Goal: Task Accomplishment & Management: Use online tool/utility

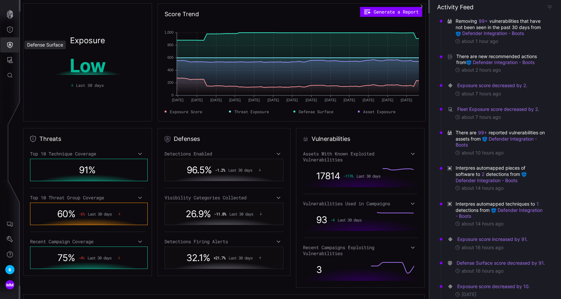
click at [10, 46] on icon "Defense Surface" at bounding box center [10, 45] width 6 height 6
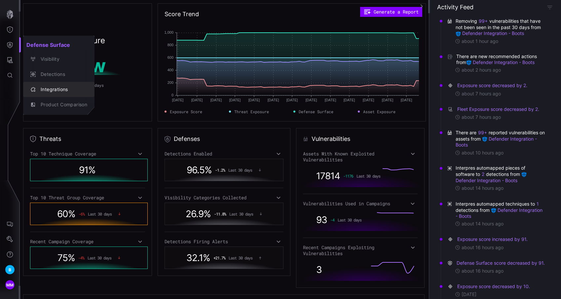
click at [52, 86] on div "Integrations" at bounding box center [62, 90] width 50 height 8
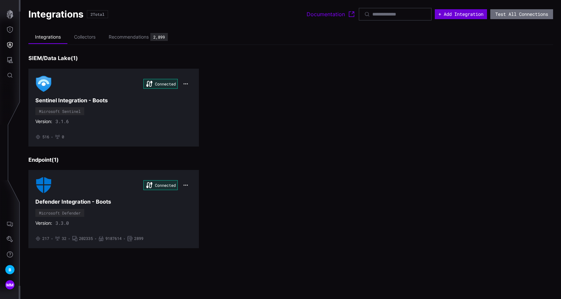
click at [446, 17] on button "+ Add Integration" at bounding box center [461, 14] width 52 height 10
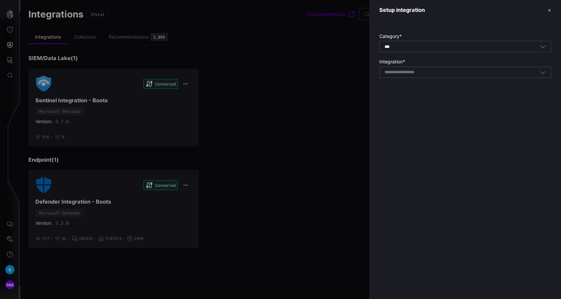
click at [421, 67] on div "Select integration" at bounding box center [465, 72] width 172 height 11
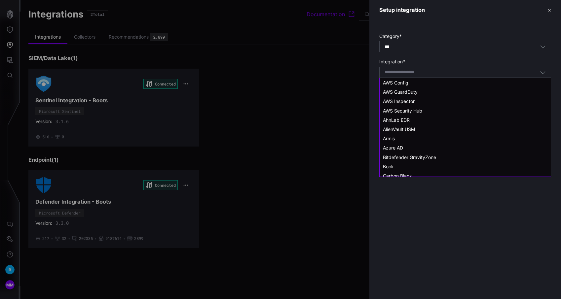
click at [421, 67] on div "Select integration" at bounding box center [465, 72] width 172 height 11
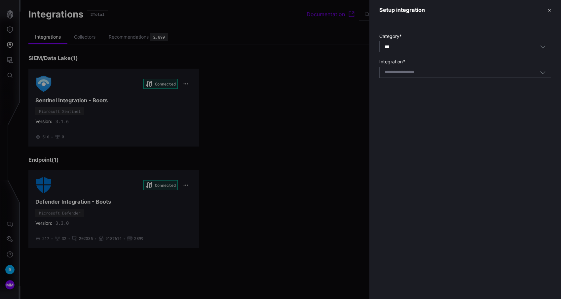
click at [333, 89] on div at bounding box center [280, 149] width 561 height 299
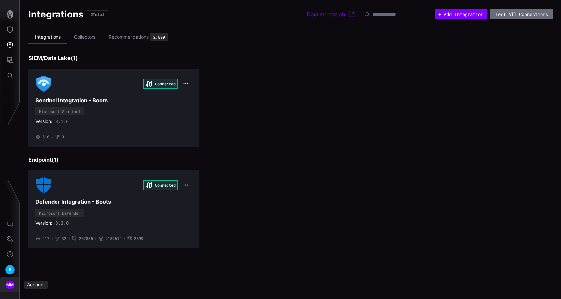
click at [8, 285] on span "MM" at bounding box center [10, 285] width 8 height 7
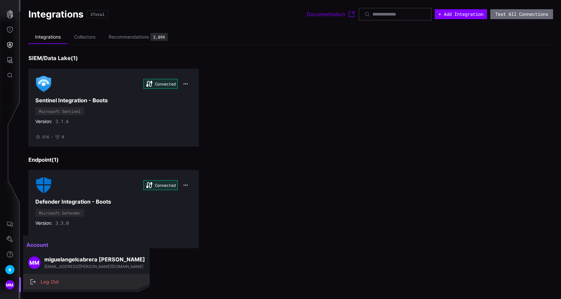
click at [53, 278] on div "Log Out" at bounding box center [89, 282] width 105 height 8
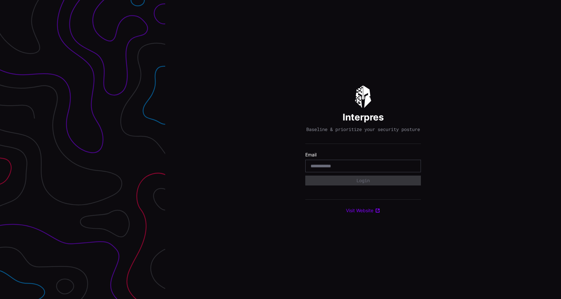
type input "**********"
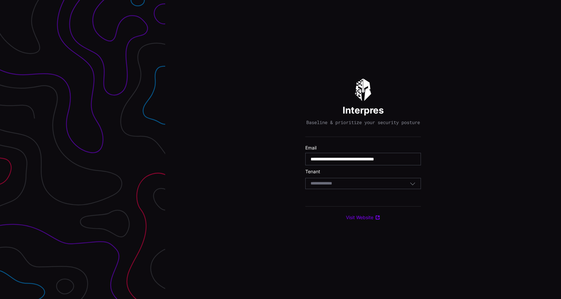
click at [360, 189] on div "Select Tenant" at bounding box center [363, 183] width 116 height 11
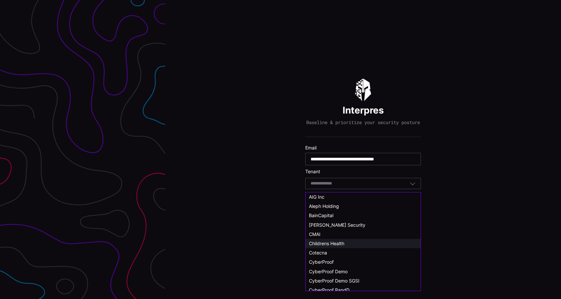
click at [342, 241] on span "Childrens Health" at bounding box center [326, 244] width 35 height 6
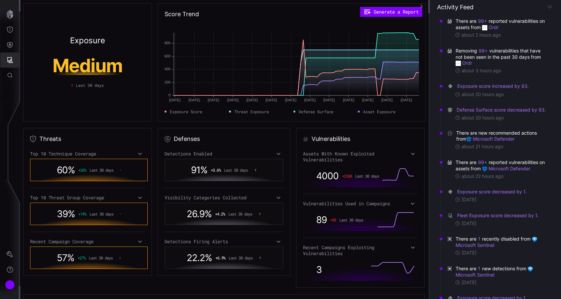
click at [10, 56] on button "Attack Surface" at bounding box center [9, 60] width 19 height 15
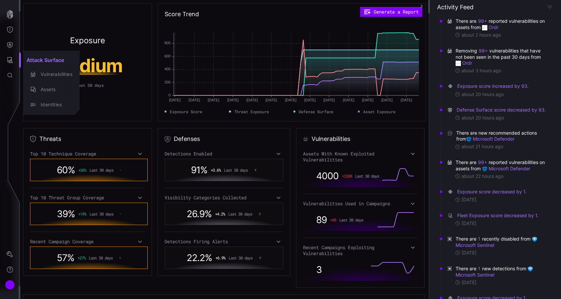
click at [12, 47] on div at bounding box center [280, 149] width 561 height 299
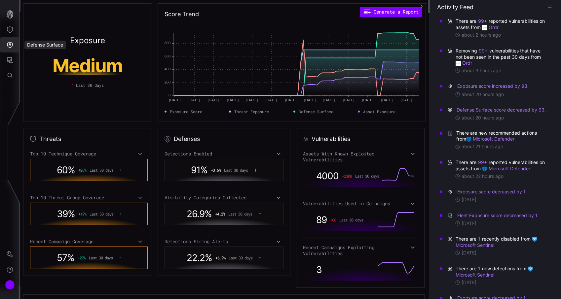
click at [9, 44] on icon "Defense Surface" at bounding box center [10, 45] width 6 height 6
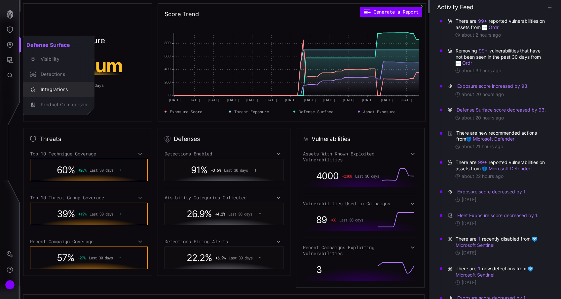
click at [47, 87] on div "Integrations" at bounding box center [62, 90] width 50 height 8
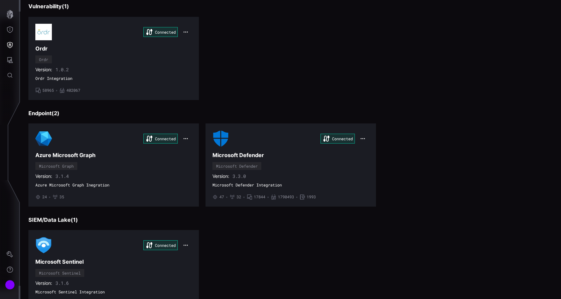
scroll to position [84, 0]
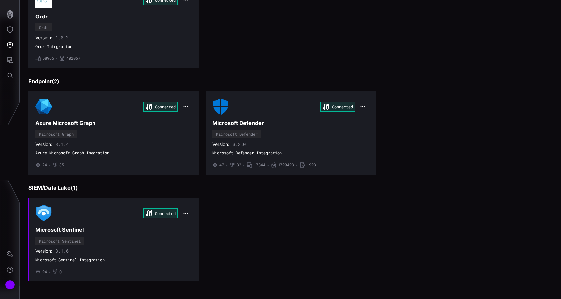
click at [144, 240] on div "Connected Microsoft Sentinel Microsoft Sentinel Version: 3.1.6 Microsoft Sentin…" at bounding box center [113, 239] width 157 height 69
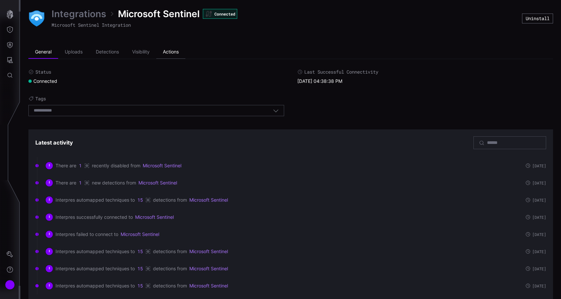
click at [171, 53] on li "Actions" at bounding box center [170, 52] width 29 height 13
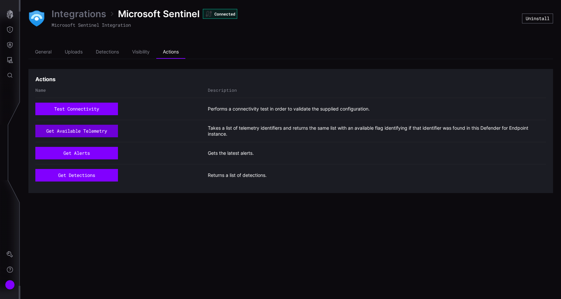
click at [101, 130] on button "get available telemetry" at bounding box center [76, 131] width 83 height 13
click at [145, 54] on li "Visibility" at bounding box center [141, 52] width 31 height 13
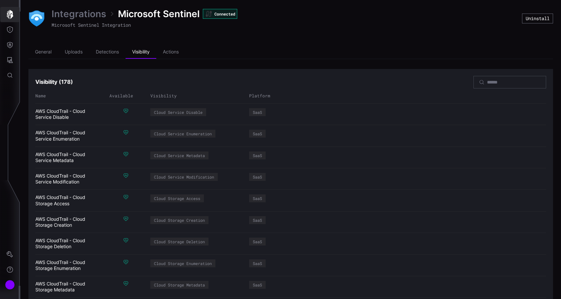
click at [6, 15] on icon "button" at bounding box center [9, 14] width 9 height 9
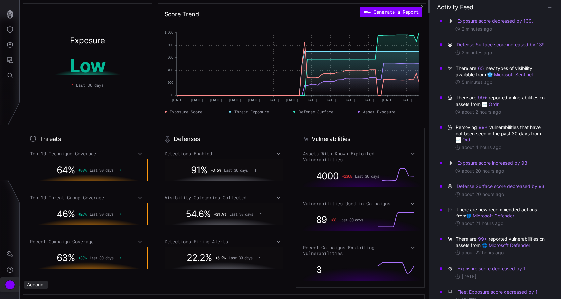
click at [11, 286] on div "Account" at bounding box center [10, 285] width 10 height 10
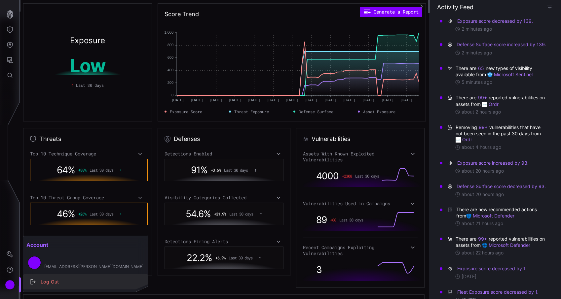
click at [43, 287] on button "Log Out" at bounding box center [85, 282] width 125 height 15
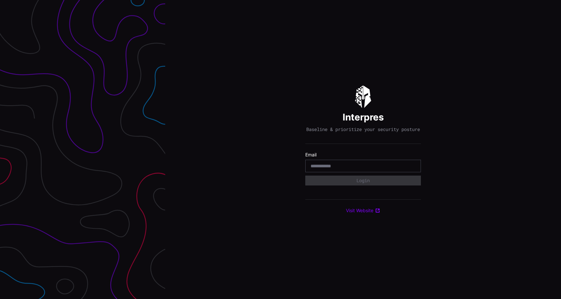
click at [347, 172] on div at bounding box center [363, 166] width 116 height 13
click at [335, 167] on input "email" at bounding box center [363, 166] width 105 height 6
type input "**********"
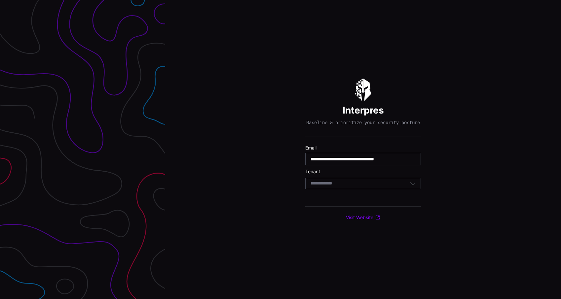
click at [347, 187] on div "Select Tenant" at bounding box center [360, 184] width 99 height 6
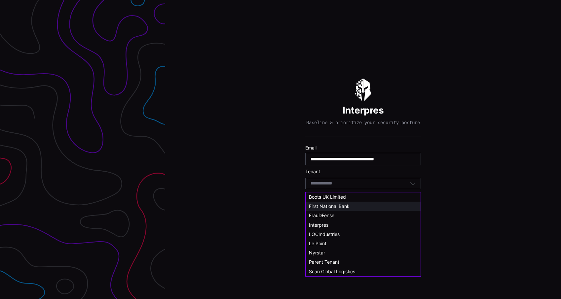
click at [339, 207] on span "First National Bank" at bounding box center [329, 206] width 41 height 6
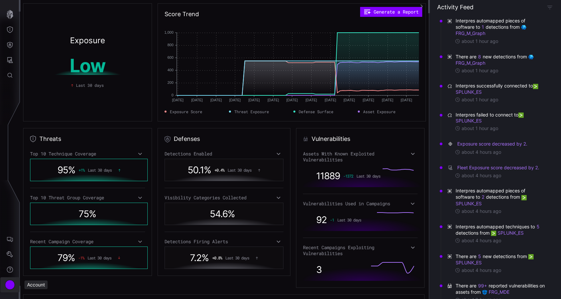
click at [12, 286] on div "Account" at bounding box center [10, 285] width 10 height 10
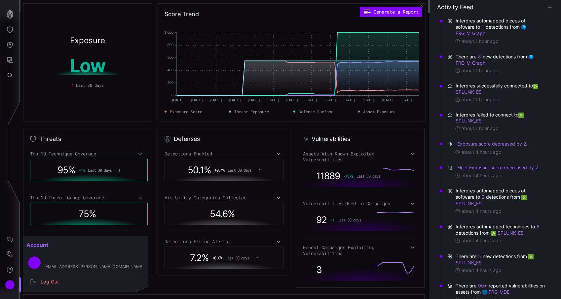
click at [285, 295] on div at bounding box center [280, 149] width 561 height 299
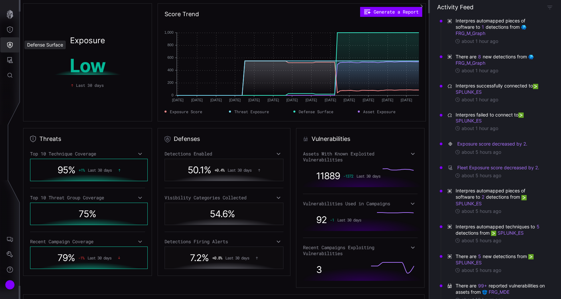
click at [13, 49] on button "Defense Surface" at bounding box center [9, 44] width 19 height 15
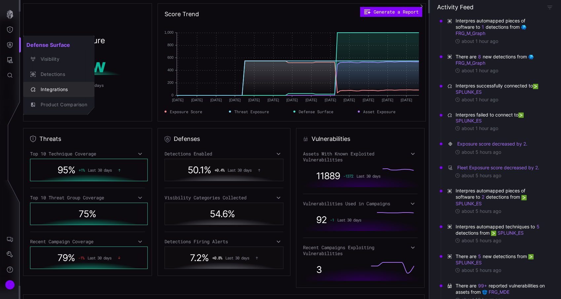
click at [55, 87] on div "Integrations" at bounding box center [62, 90] width 50 height 8
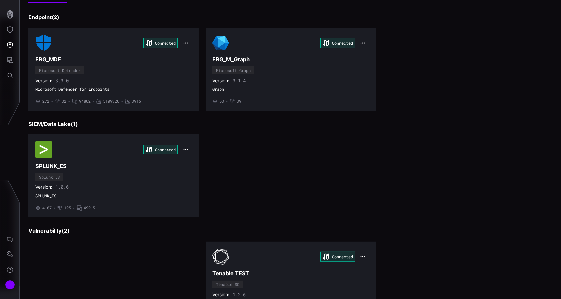
scroll to position [84, 0]
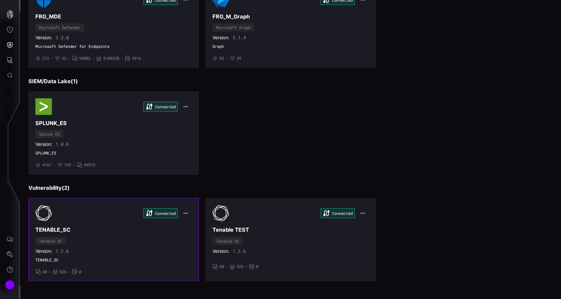
click at [134, 233] on h3 "TENABLE_SC" at bounding box center [113, 230] width 157 height 7
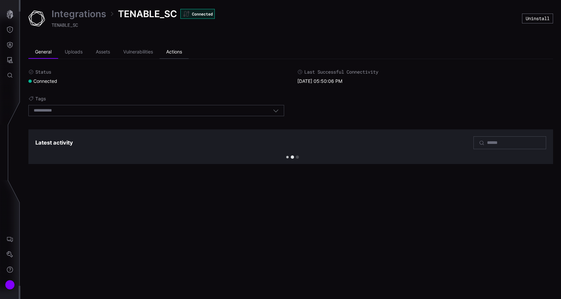
click at [177, 58] on li "Actions" at bounding box center [174, 52] width 29 height 13
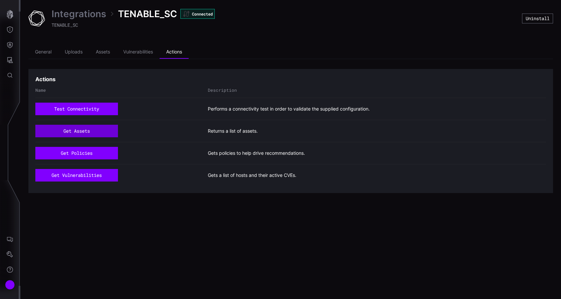
click at [97, 134] on button "get assets" at bounding box center [76, 131] width 83 height 13
click at [97, 138] on div "get assets Returns a list of assets." at bounding box center [290, 131] width 511 height 22
click at [93, 134] on button "get assets" at bounding box center [76, 131] width 83 height 13
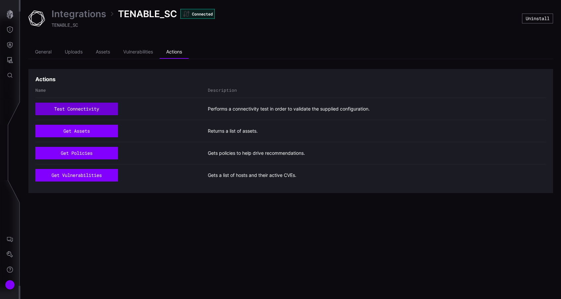
click at [103, 111] on button "test connectivity" at bounding box center [76, 109] width 83 height 13
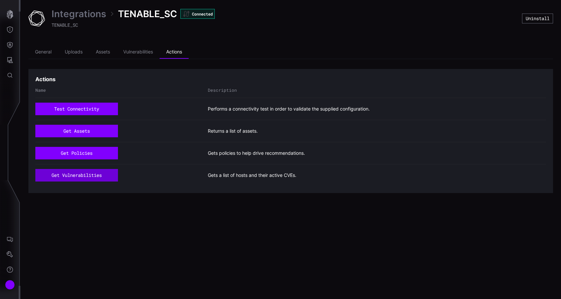
click at [78, 178] on button "get vulnerabilities" at bounding box center [76, 175] width 83 height 13
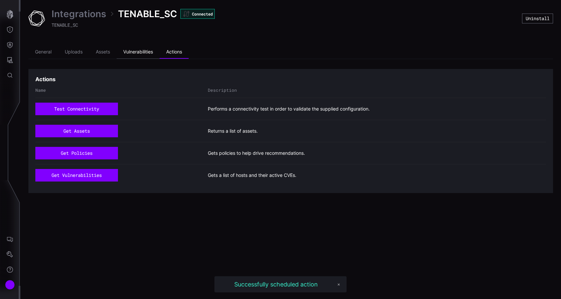
click at [130, 55] on li "Vulnerabilities" at bounding box center [138, 52] width 43 height 13
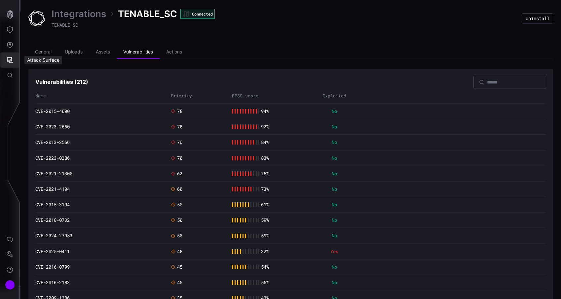
click at [10, 55] on button "Attack Surface" at bounding box center [9, 60] width 19 height 15
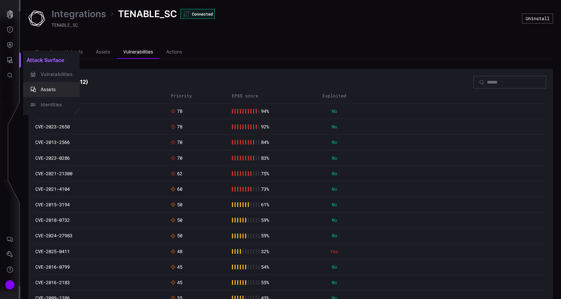
click at [39, 86] on div "Assets" at bounding box center [54, 90] width 35 height 8
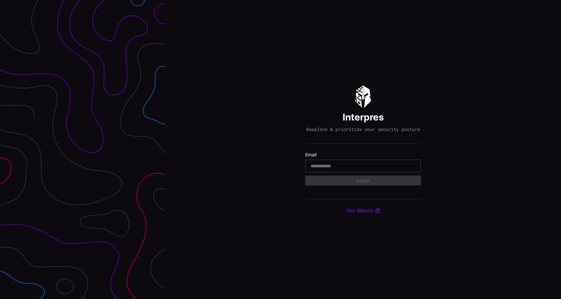
type input "**********"
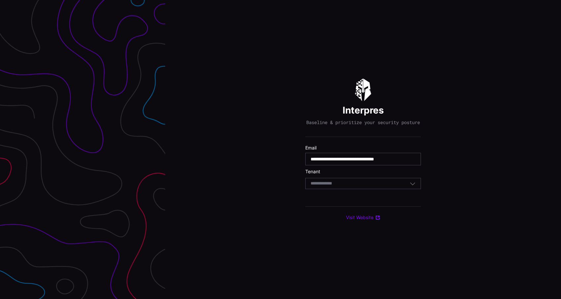
click at [363, 187] on div "Select Tenant" at bounding box center [360, 184] width 99 height 6
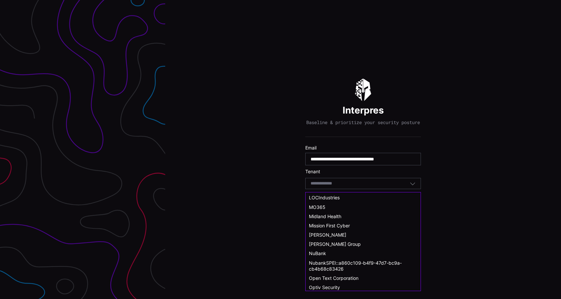
scroll to position [214, 0]
click at [334, 251] on div "NuBank" at bounding box center [363, 253] width 108 height 6
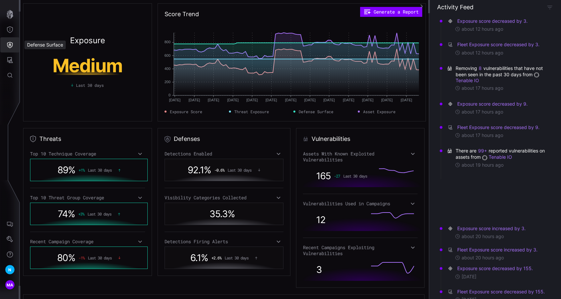
click at [7, 43] on icon "Defense Surface" at bounding box center [10, 45] width 6 height 6
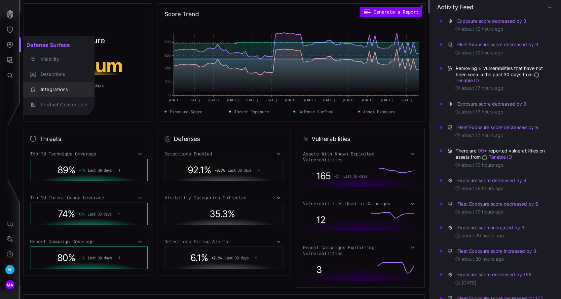
click at [47, 86] on div "Integrations" at bounding box center [62, 90] width 50 height 8
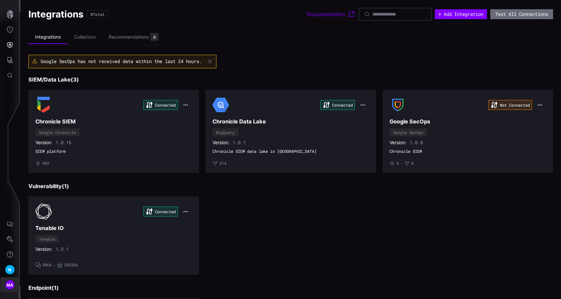
click at [14, 288] on button "MA" at bounding box center [9, 284] width 19 height 15
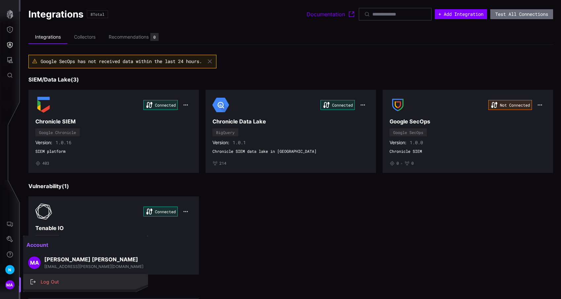
click at [59, 280] on div "Log Out" at bounding box center [88, 282] width 103 height 8
